Goal: Transaction & Acquisition: Book appointment/travel/reservation

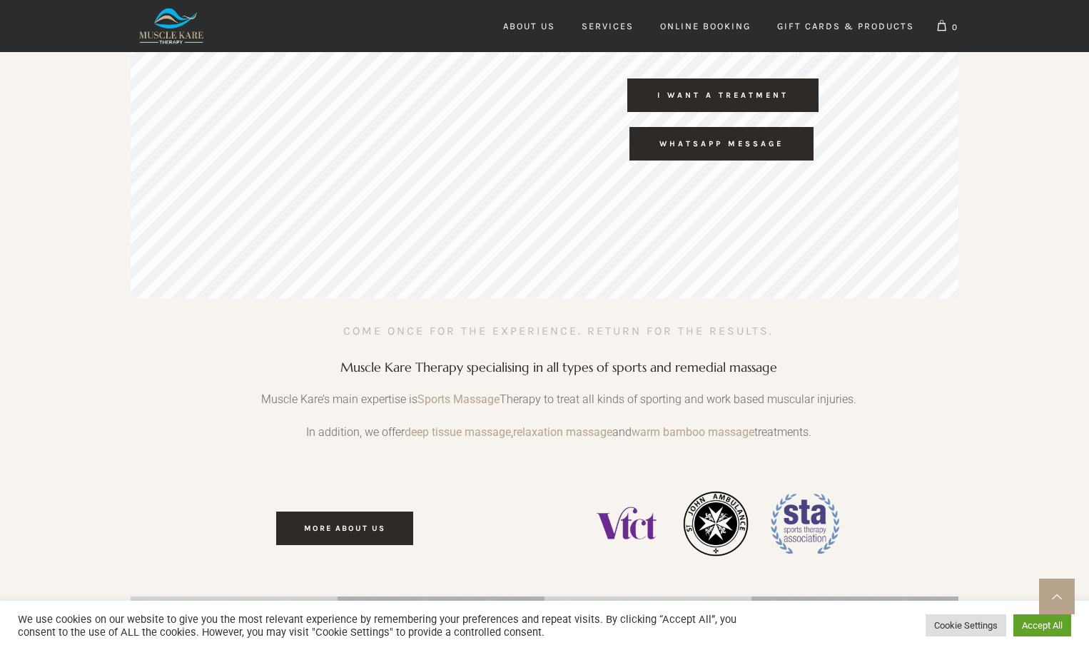
scroll to position [0, 422]
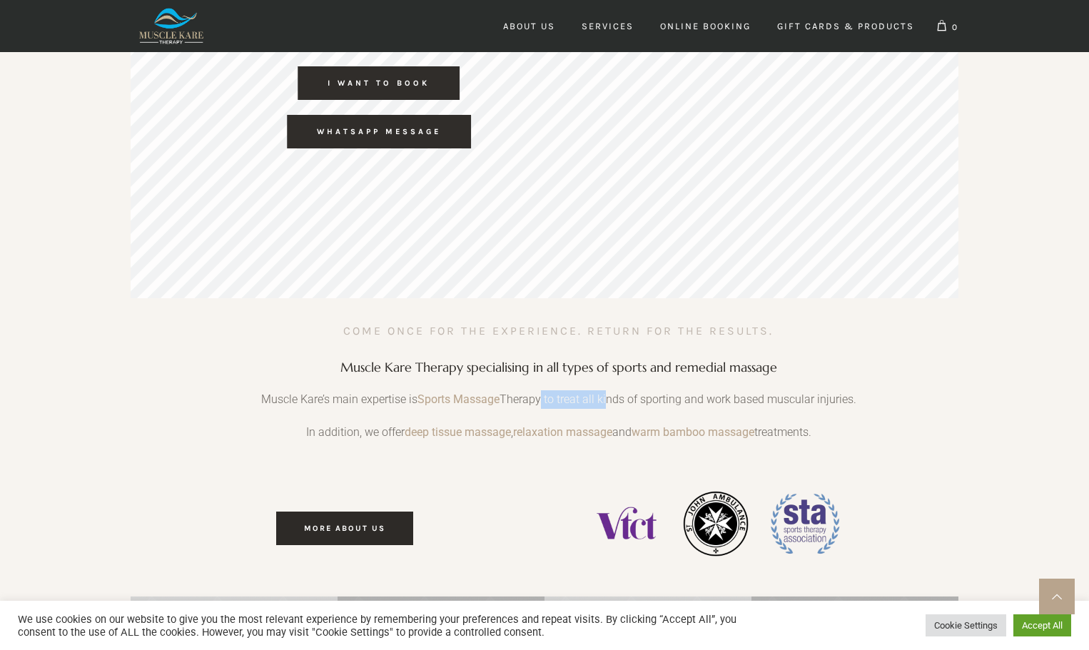
drag, startPoint x: 547, startPoint y: 398, endPoint x: 679, endPoint y: 398, distance: 131.3
click at [666, 398] on p "Muscle Kare’s main expertise is Sports Massage Therapy to treat all kinds of sp…" at bounding box center [559, 406] width 634 height 33
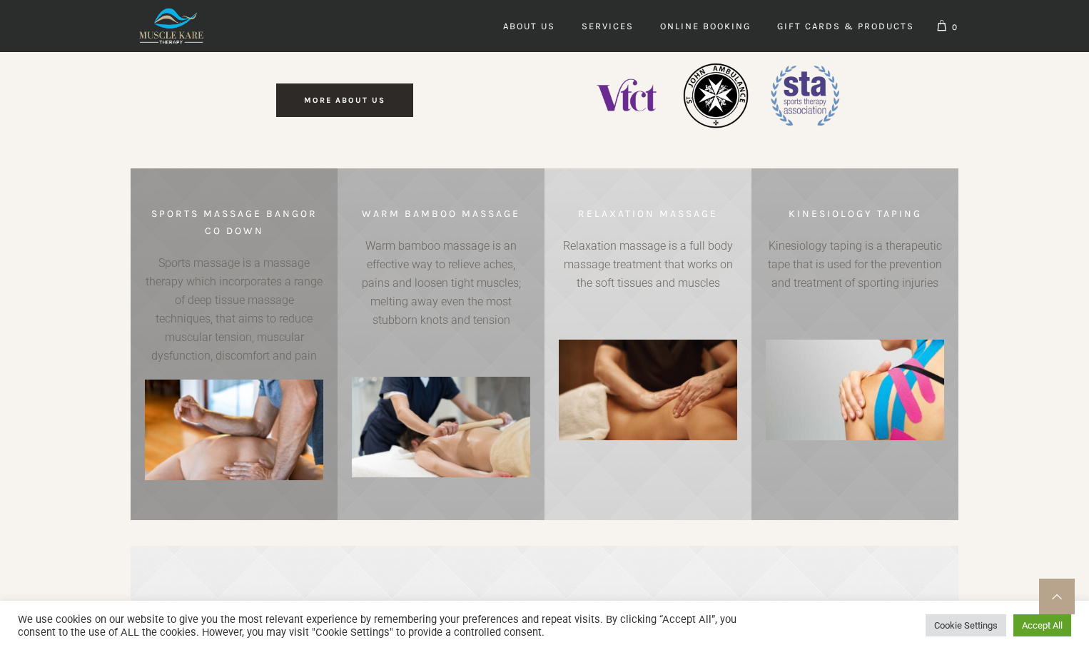
scroll to position [0, 632]
click at [226, 313] on link at bounding box center [234, 344] width 207 height 352
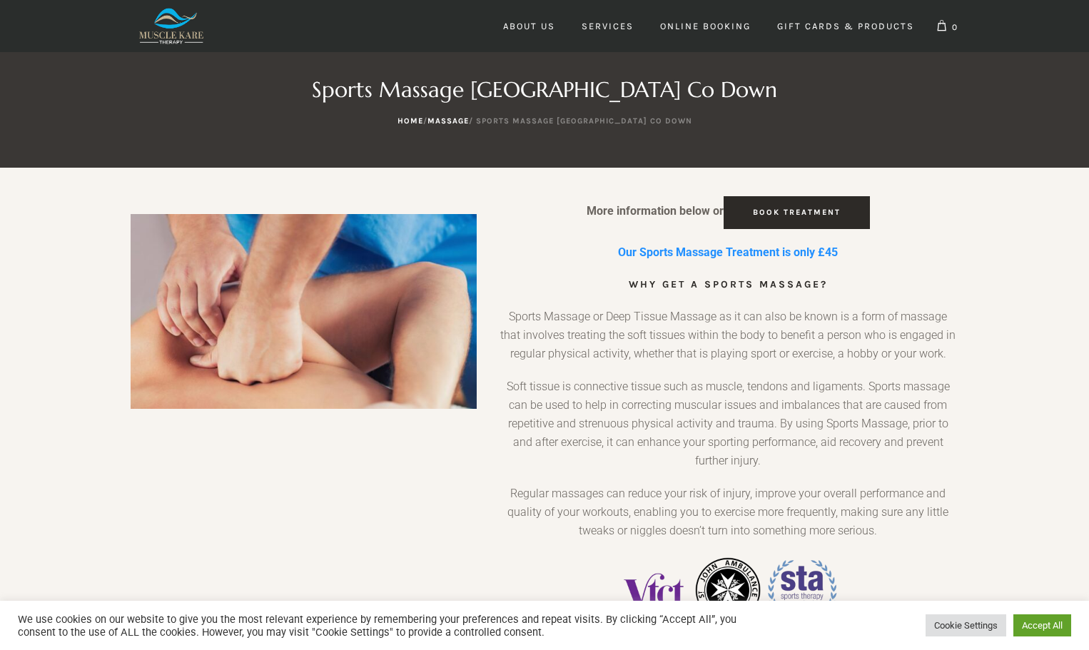
scroll to position [71, 0]
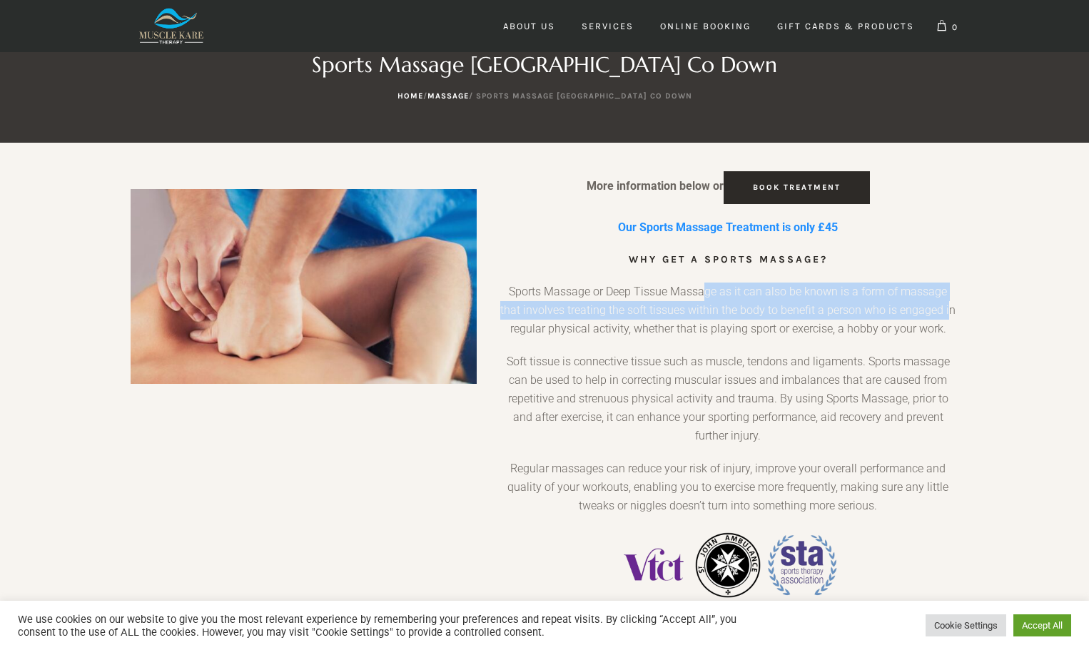
drag, startPoint x: 696, startPoint y: 292, endPoint x: 938, endPoint y: 313, distance: 242.8
click at [938, 313] on p "Sports Massage or Deep Tissue Massage as it can also be known is a form of mass…" at bounding box center [728, 318] width 460 height 70
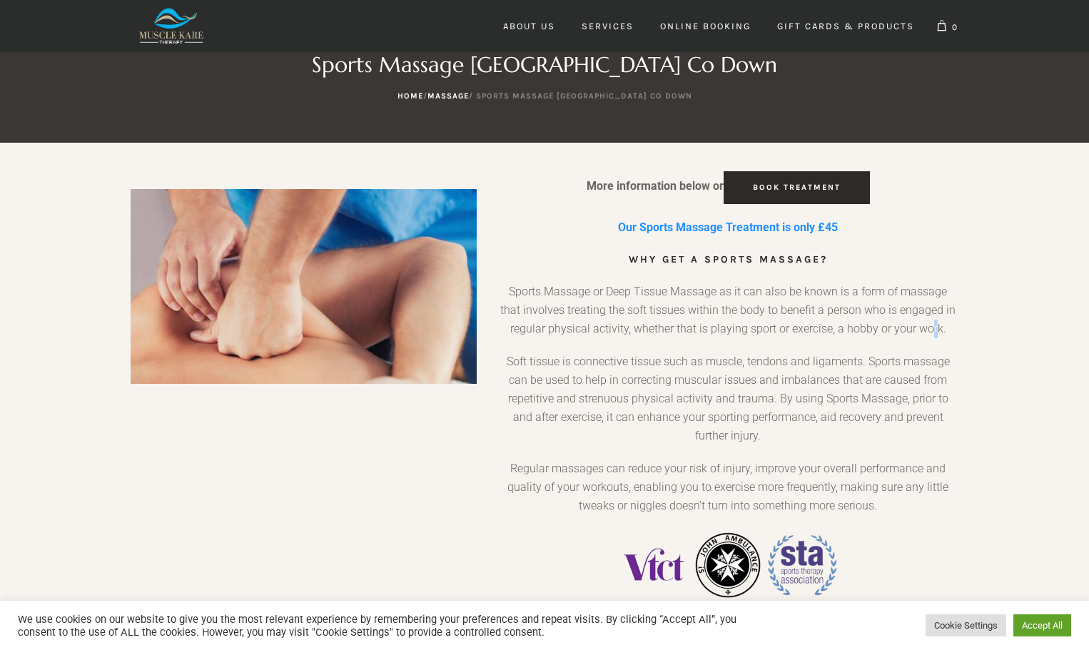
drag, startPoint x: 938, startPoint y: 326, endPoint x: 930, endPoint y: 333, distance: 10.6
click at [933, 333] on p "Sports Massage or Deep Tissue Massage as it can also be known is a form of mass…" at bounding box center [728, 318] width 460 height 70
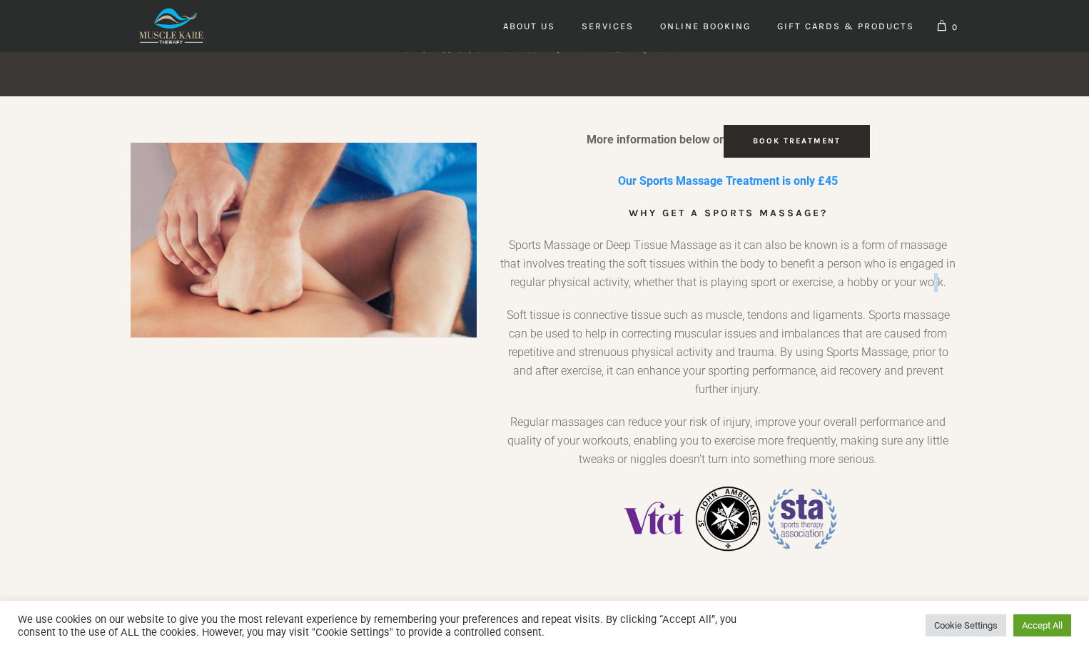
scroll to position [143, 0]
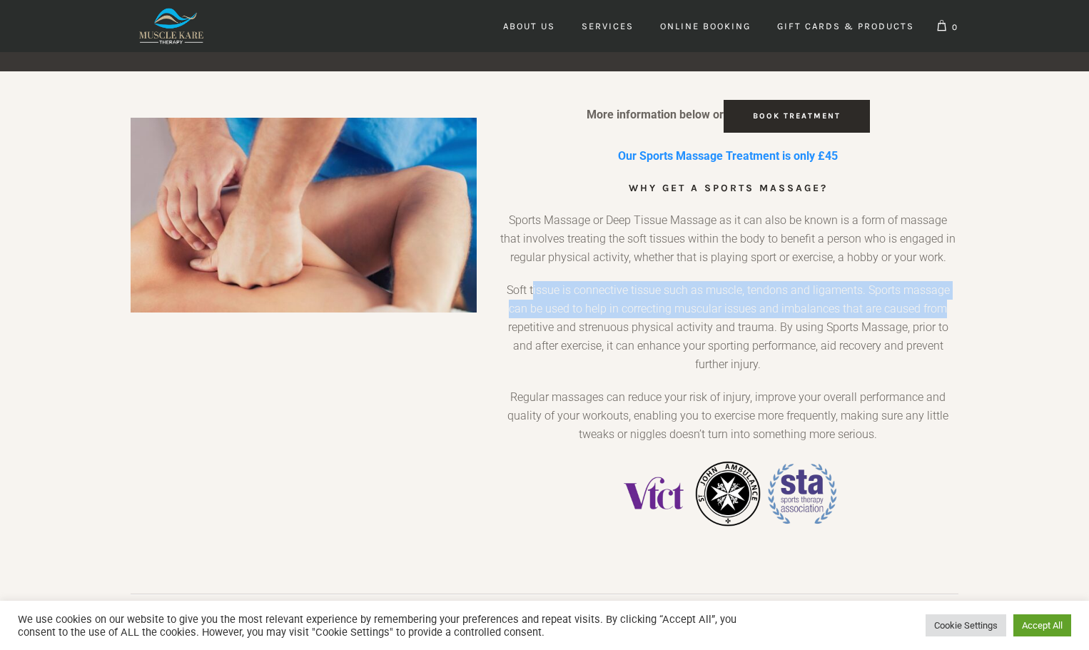
drag, startPoint x: 566, startPoint y: 289, endPoint x: 946, endPoint y: 315, distance: 381.2
click at [946, 315] on p "Soft tissue is connective tissue such as muscle, tendons and ligaments. Sports …" at bounding box center [728, 334] width 460 height 107
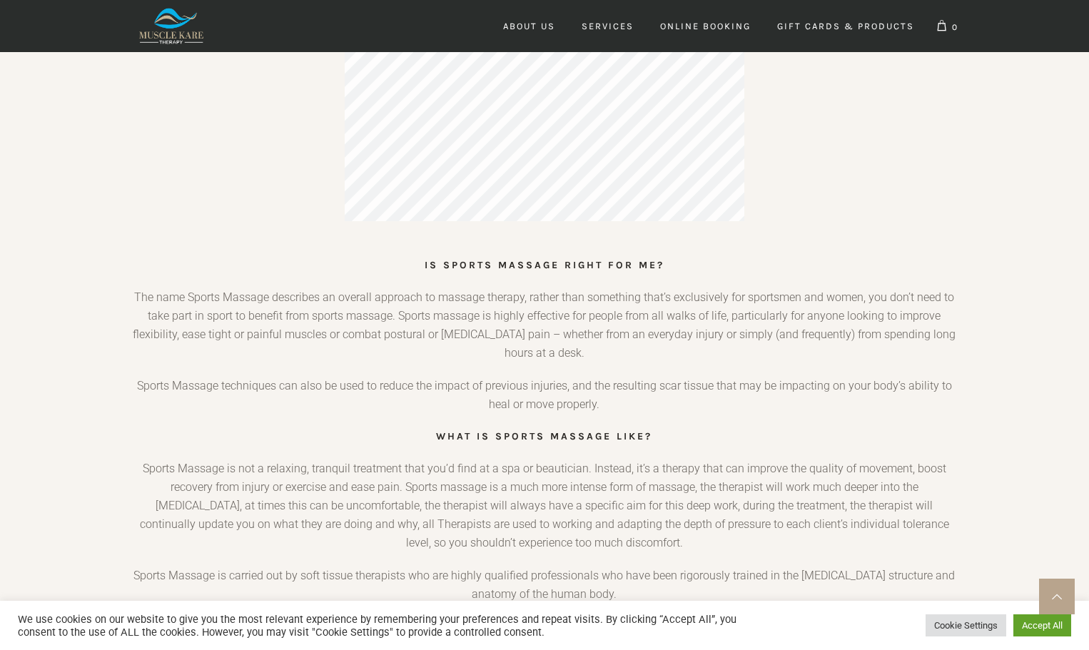
scroll to position [856, 0]
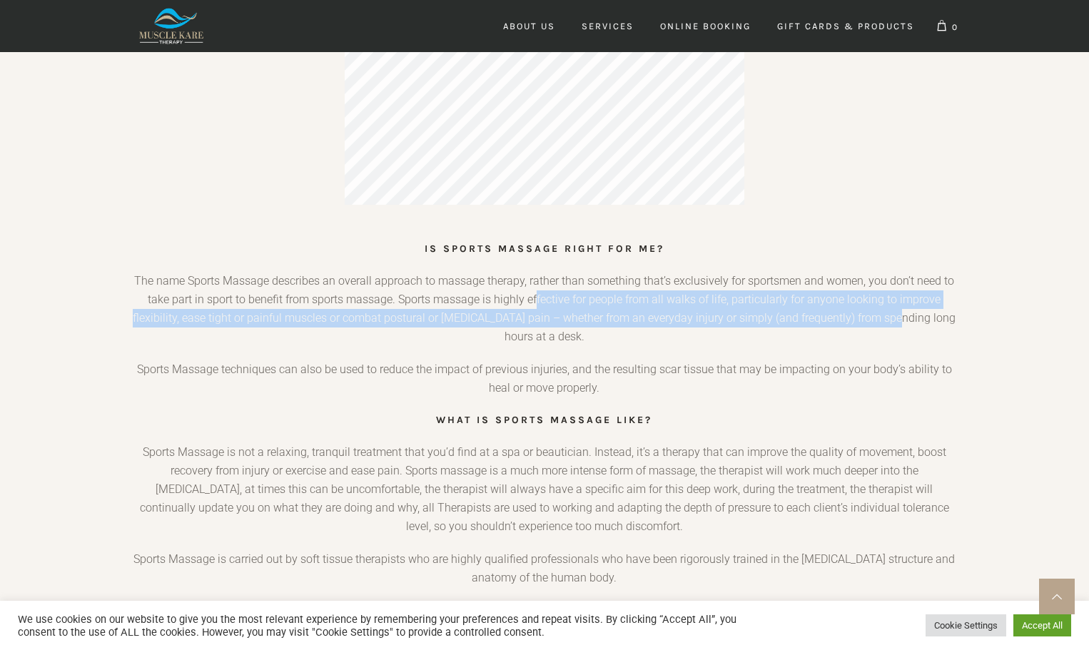
drag, startPoint x: 566, startPoint y: 296, endPoint x: 845, endPoint y: 319, distance: 279.9
click at [883, 317] on p "The name Sports Massage describes an overall approach to massage therapy, rathe…" at bounding box center [545, 316] width 828 height 88
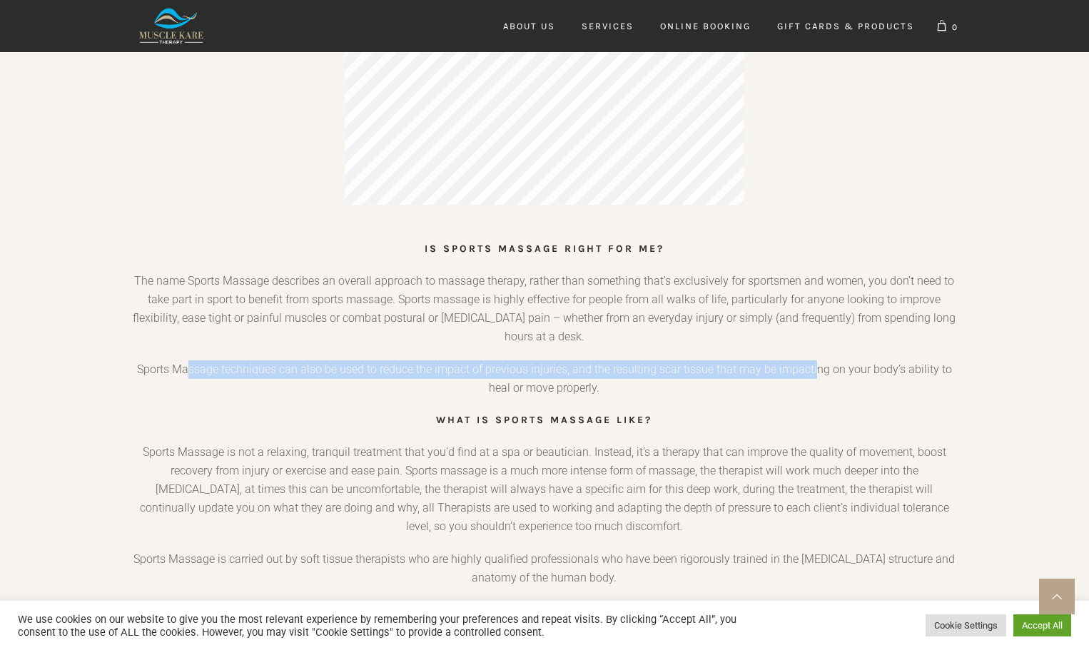
drag, startPoint x: 217, startPoint y: 372, endPoint x: 806, endPoint y: 363, distance: 588.7
click at [816, 372] on p "Sports Massage techniques can also be used to reduce the impact of previous inj…" at bounding box center [545, 385] width 828 height 51
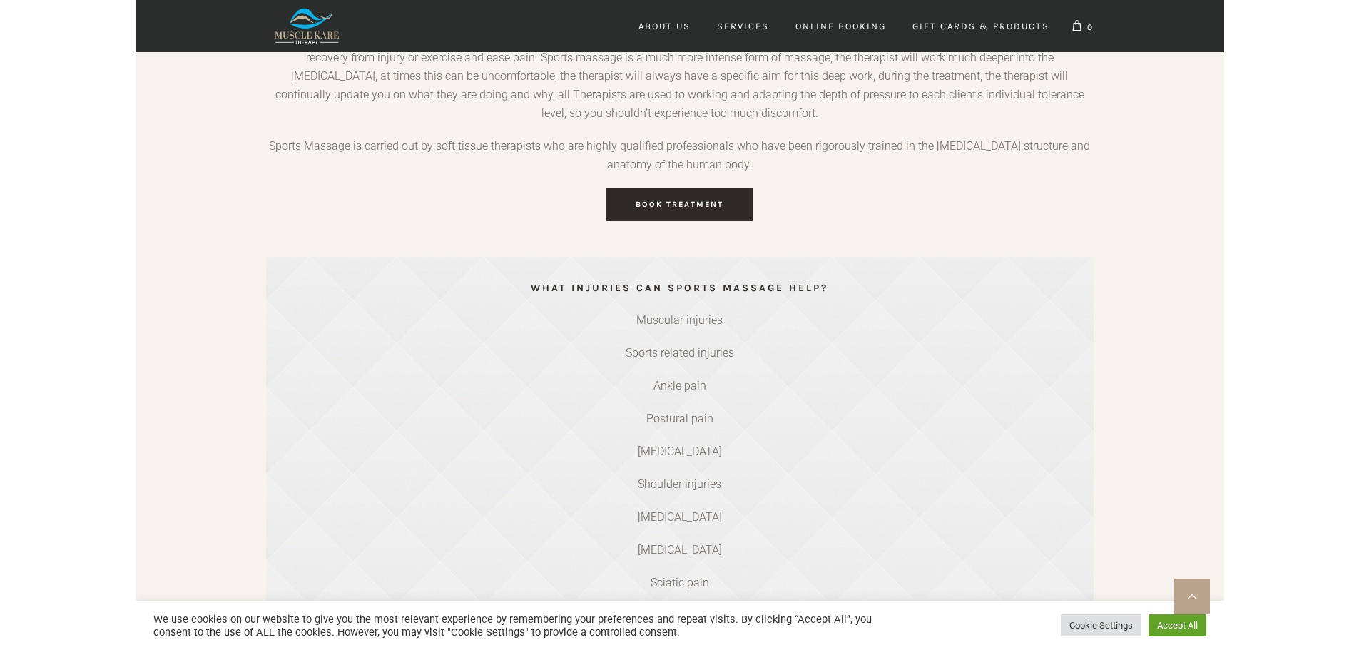
scroll to position [1284, 0]
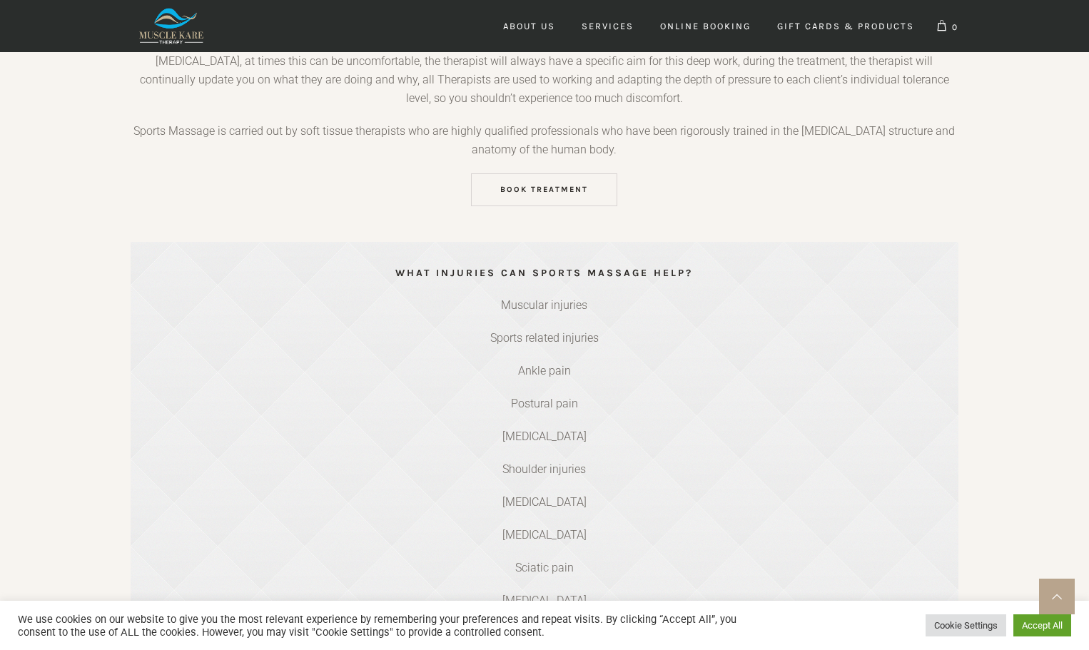
click at [543, 191] on span "Book Treatment" at bounding box center [544, 189] width 88 height 9
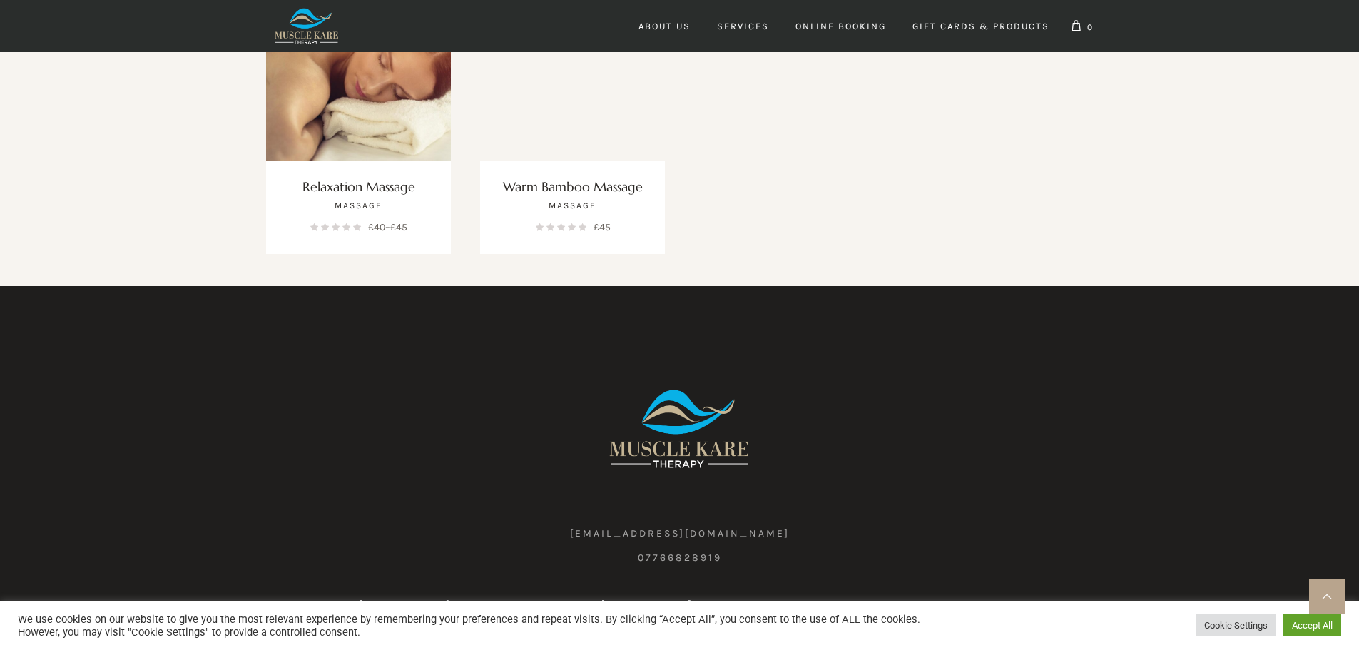
scroll to position [2605, 0]
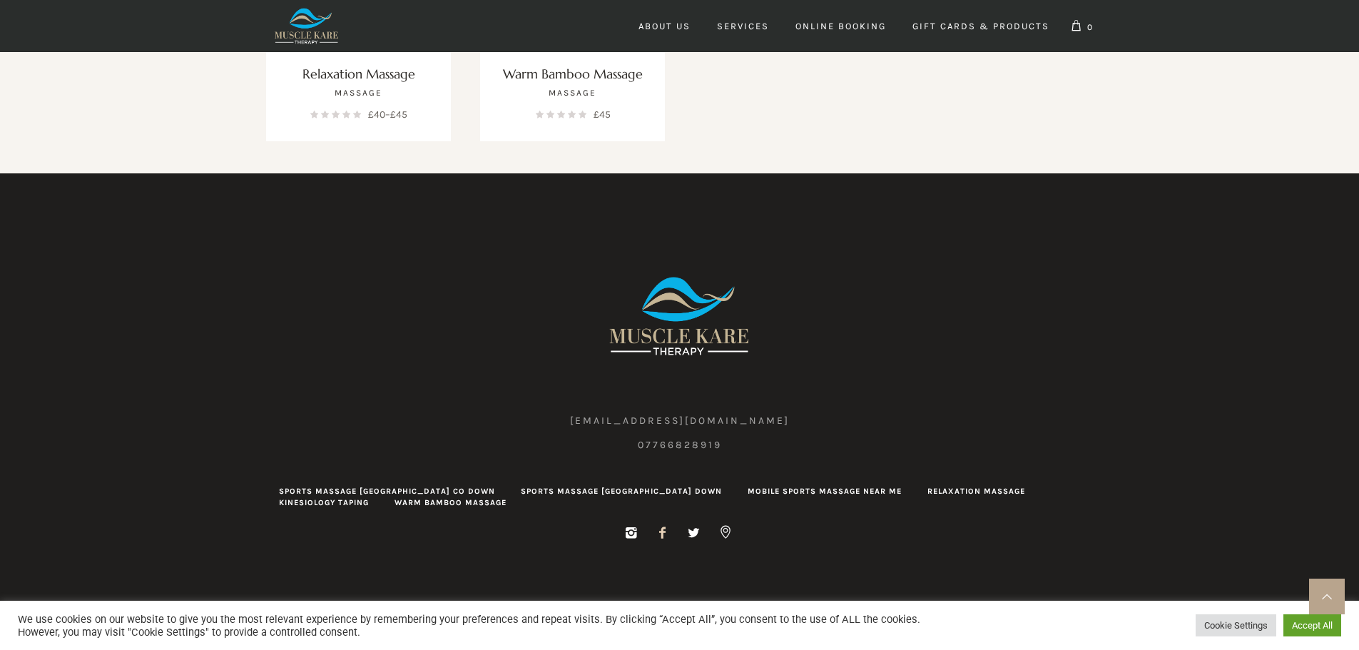
click at [666, 527] on link at bounding box center [663, 533] width 14 height 14
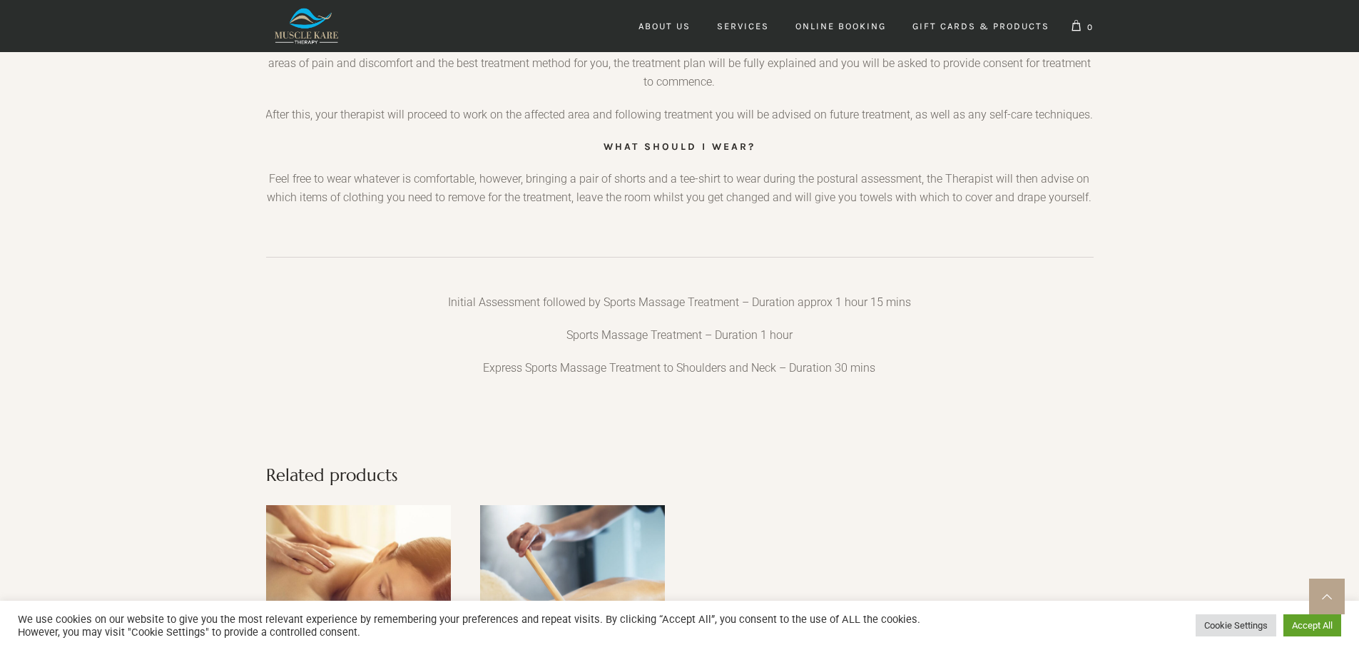
scroll to position [1892, 0]
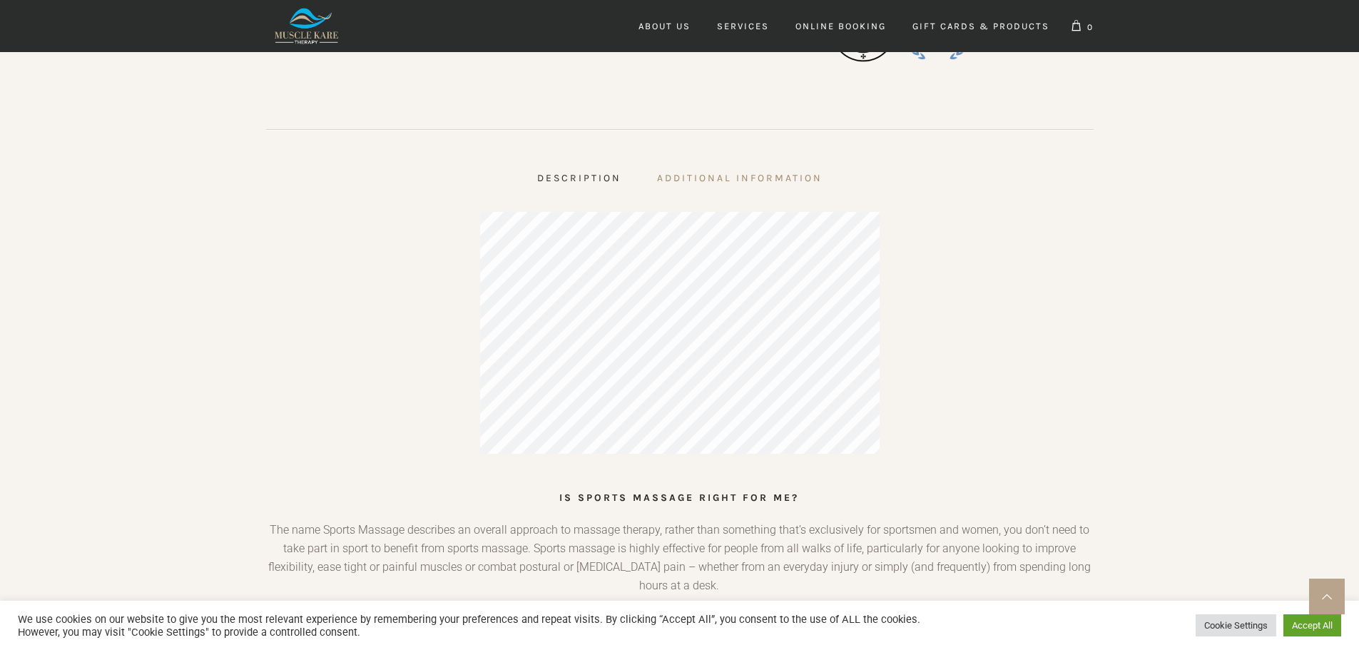
drag, startPoint x: 806, startPoint y: 526, endPoint x: 754, endPoint y: 519, distance: 51.8
click at [803, 526] on p "The name Sports Massage describes an overall approach to massage therapy, rathe…" at bounding box center [679, 565] width 828 height 88
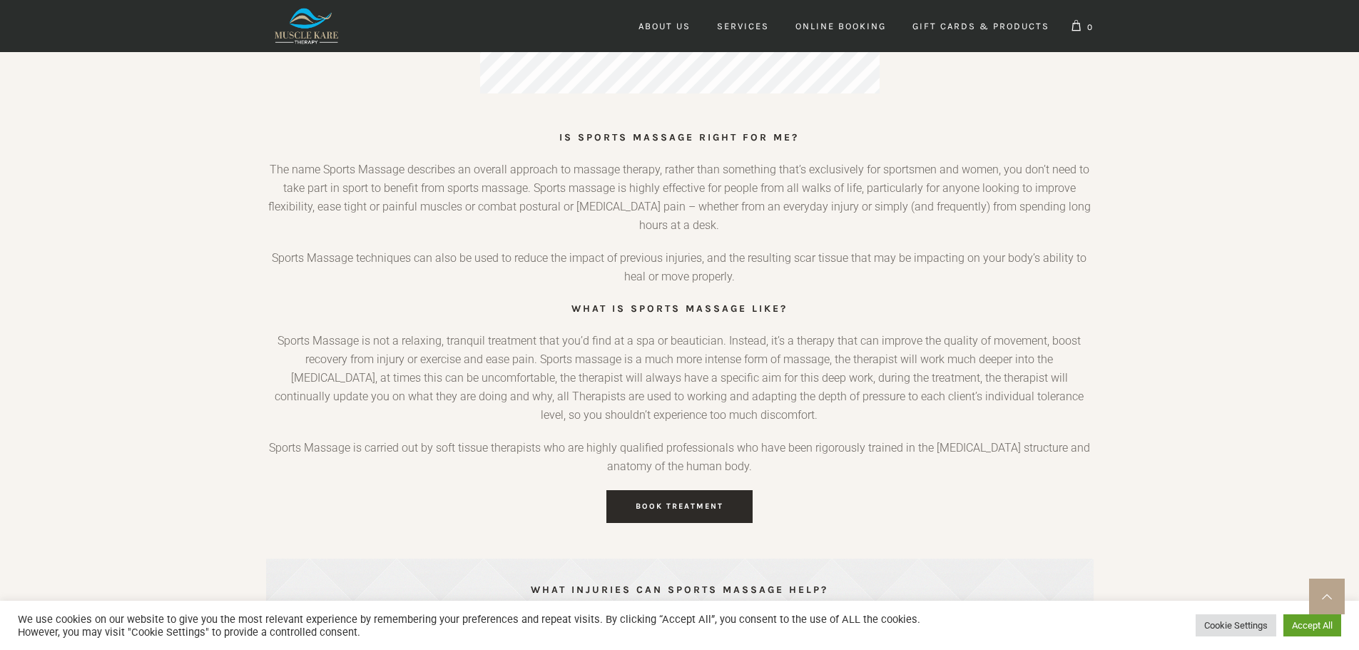
scroll to position [1107, 0]
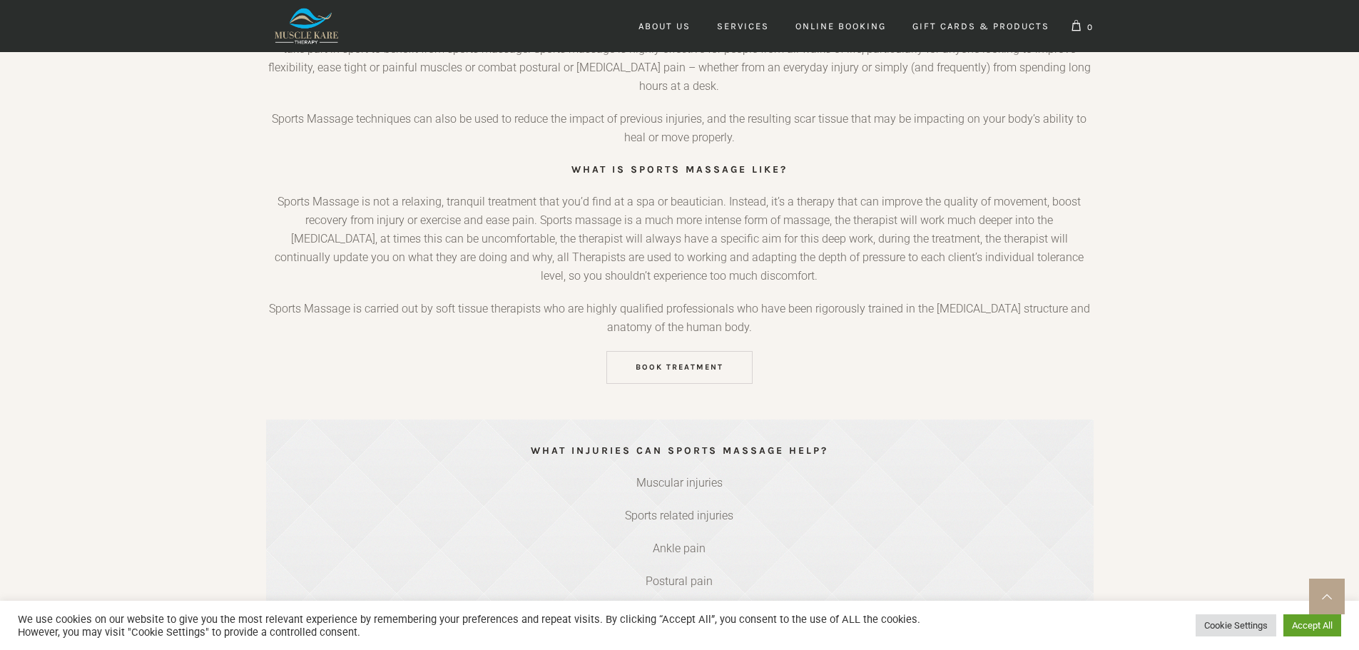
click at [703, 370] on span "Book Treatment" at bounding box center [680, 366] width 88 height 9
